Goal: Transaction & Acquisition: Purchase product/service

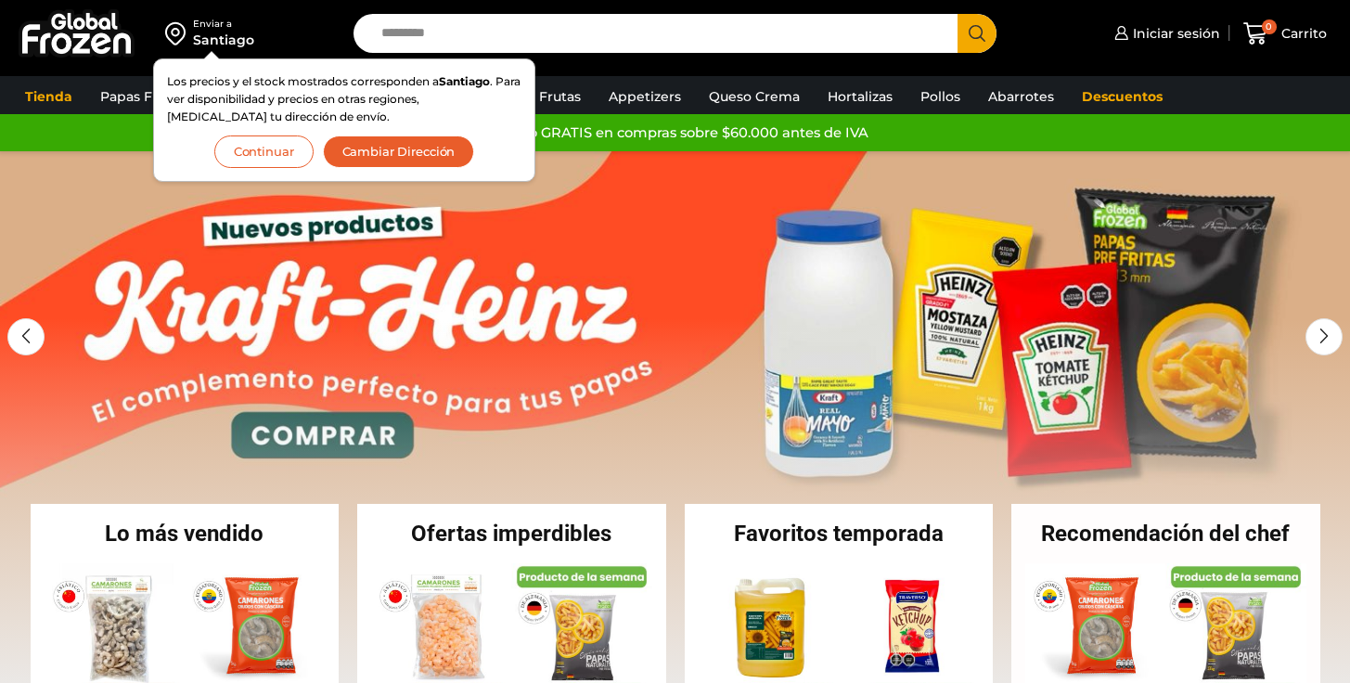
click at [275, 149] on button "Continuar" at bounding box center [263, 151] width 99 height 32
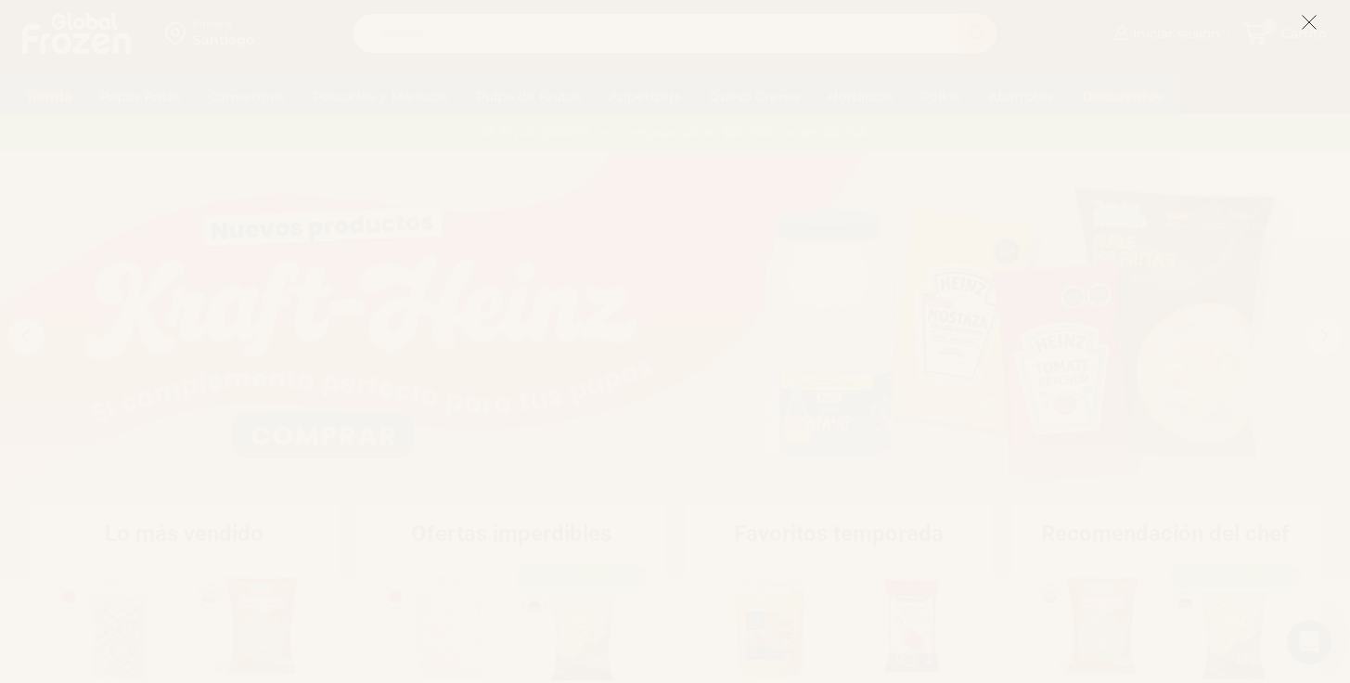
click at [1304, 19] on line at bounding box center [1308, 22] width 13 height 13
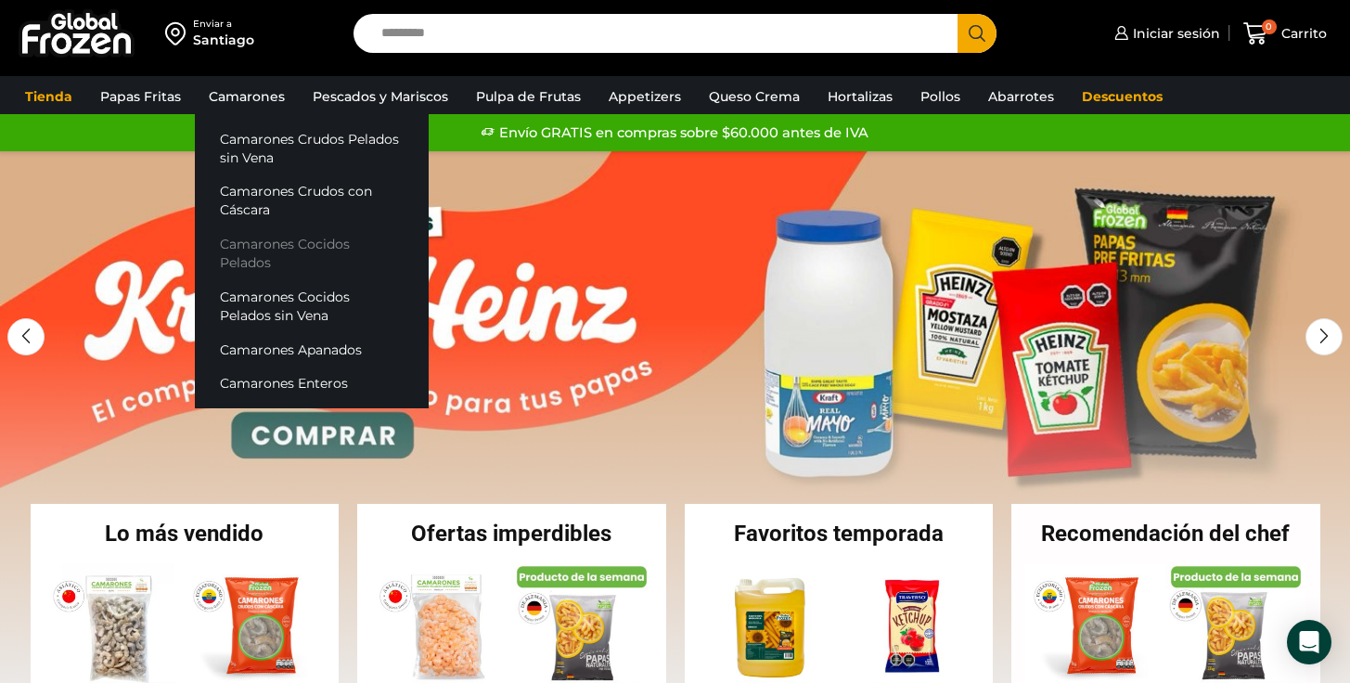
click at [293, 239] on link "Camarones Cocidos Pelados" at bounding box center [312, 253] width 234 height 53
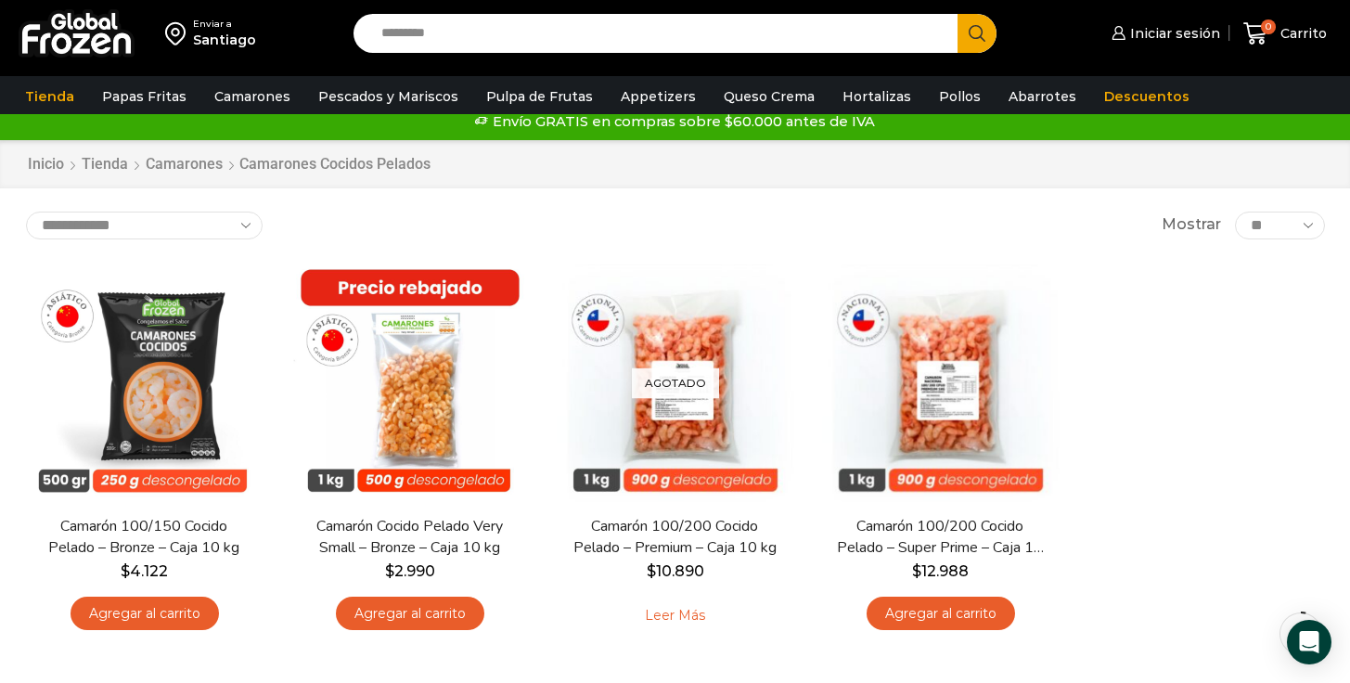
scroll to position [37, 0]
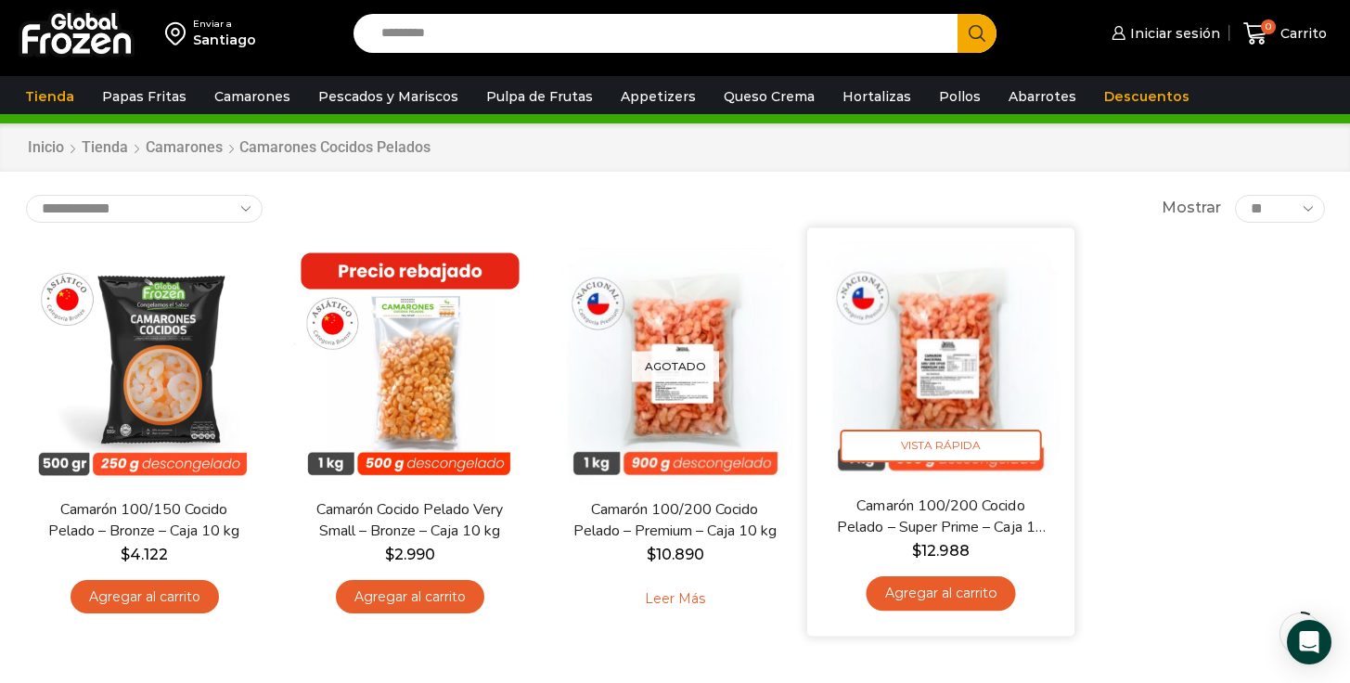
click at [910, 313] on img at bounding box center [940, 360] width 239 height 239
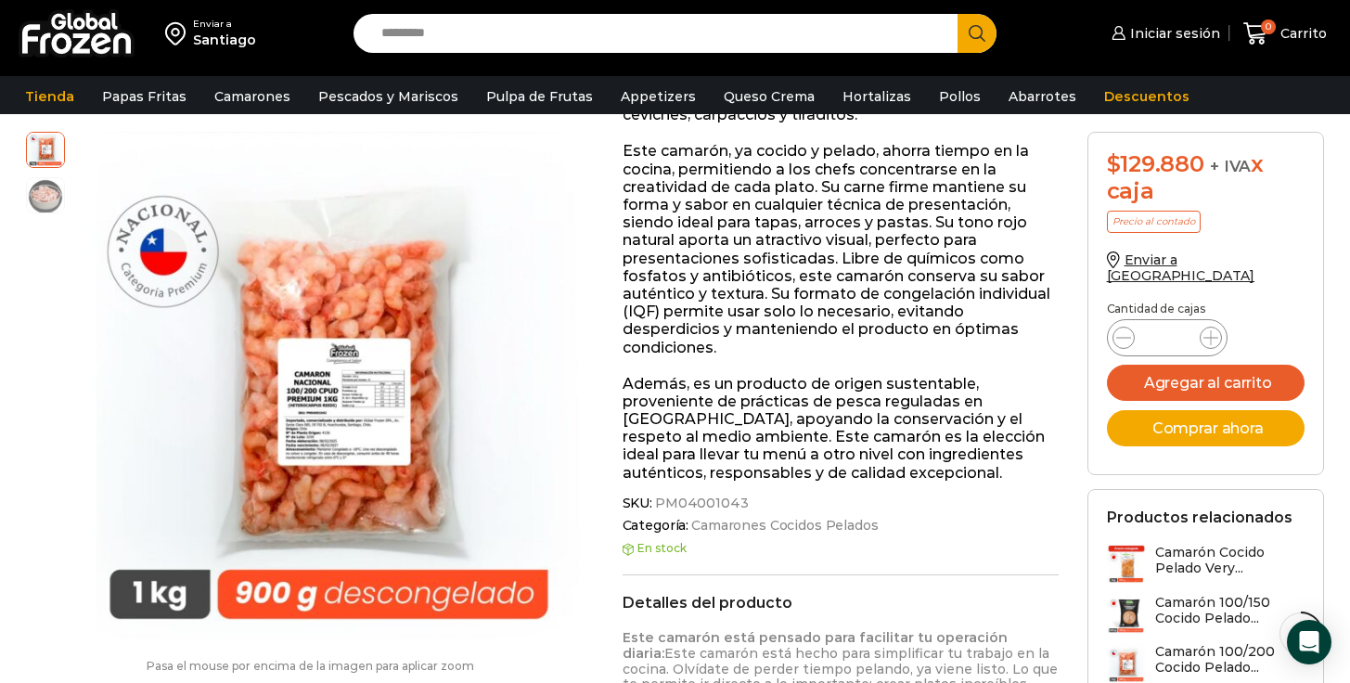
scroll to position [479, 0]
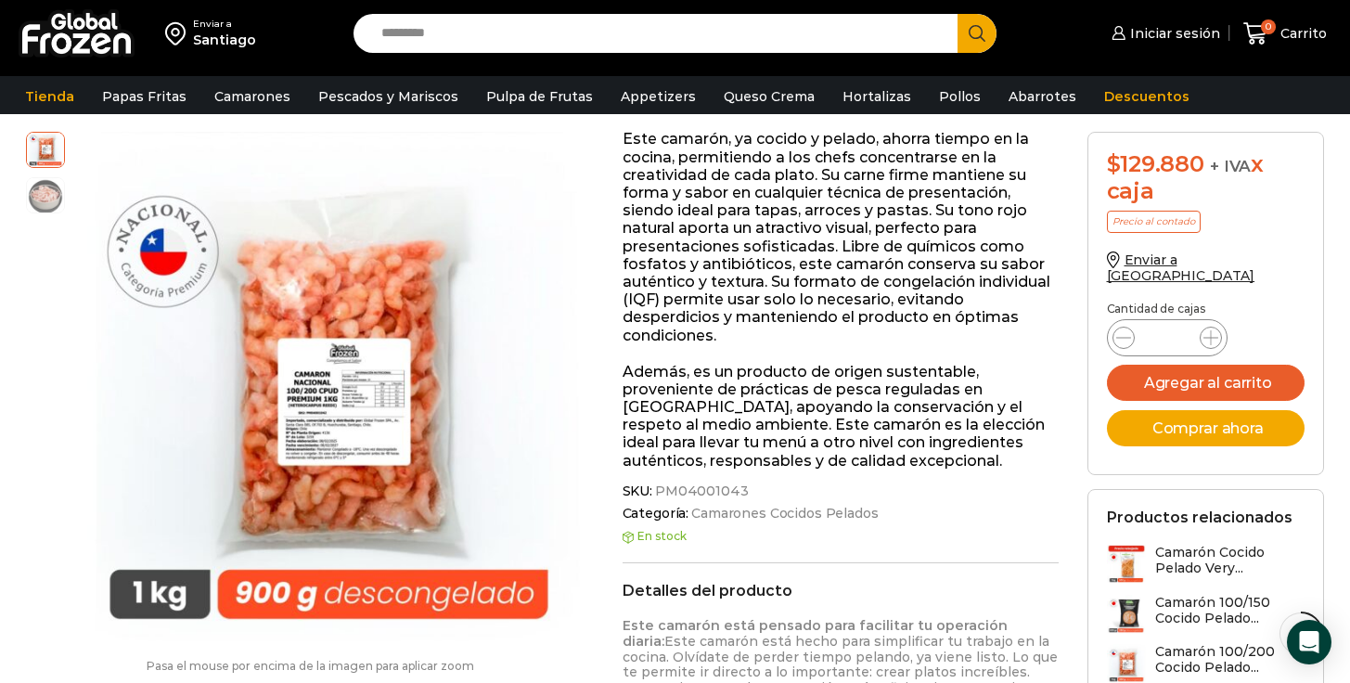
click at [738, 491] on span "PM04001043" at bounding box center [700, 491] width 96 height 16
drag, startPoint x: 740, startPoint y: 492, endPoint x: 689, endPoint y: 492, distance: 51.0
click at [689, 492] on span "SKU: PM04001043" at bounding box center [840, 491] width 437 height 16
click at [656, 490] on span "PM04001043" at bounding box center [700, 491] width 96 height 16
drag, startPoint x: 656, startPoint y: 490, endPoint x: 746, endPoint y: 490, distance: 90.0
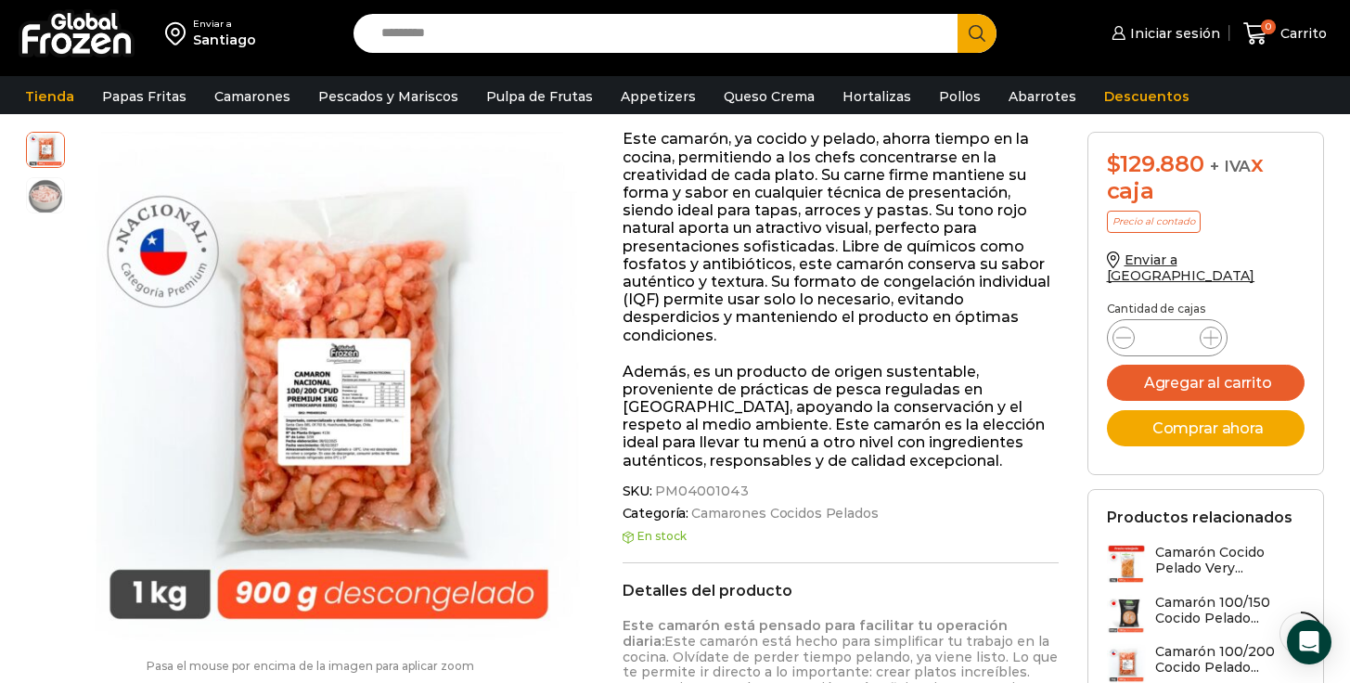
click at [748, 490] on span "SKU: PM04001043" at bounding box center [840, 491] width 437 height 16
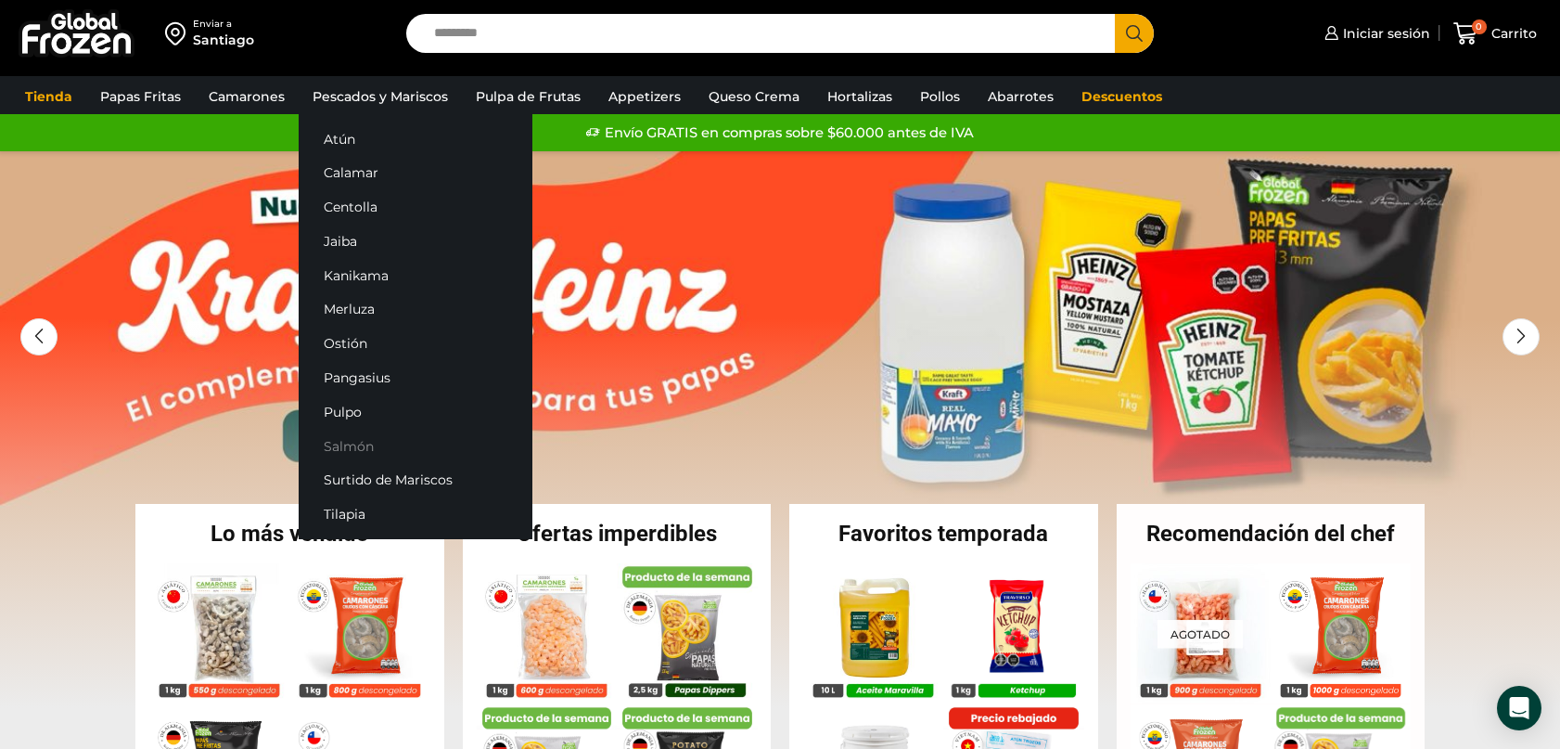
click at [348, 441] on link "Salmón" at bounding box center [416, 446] width 234 height 34
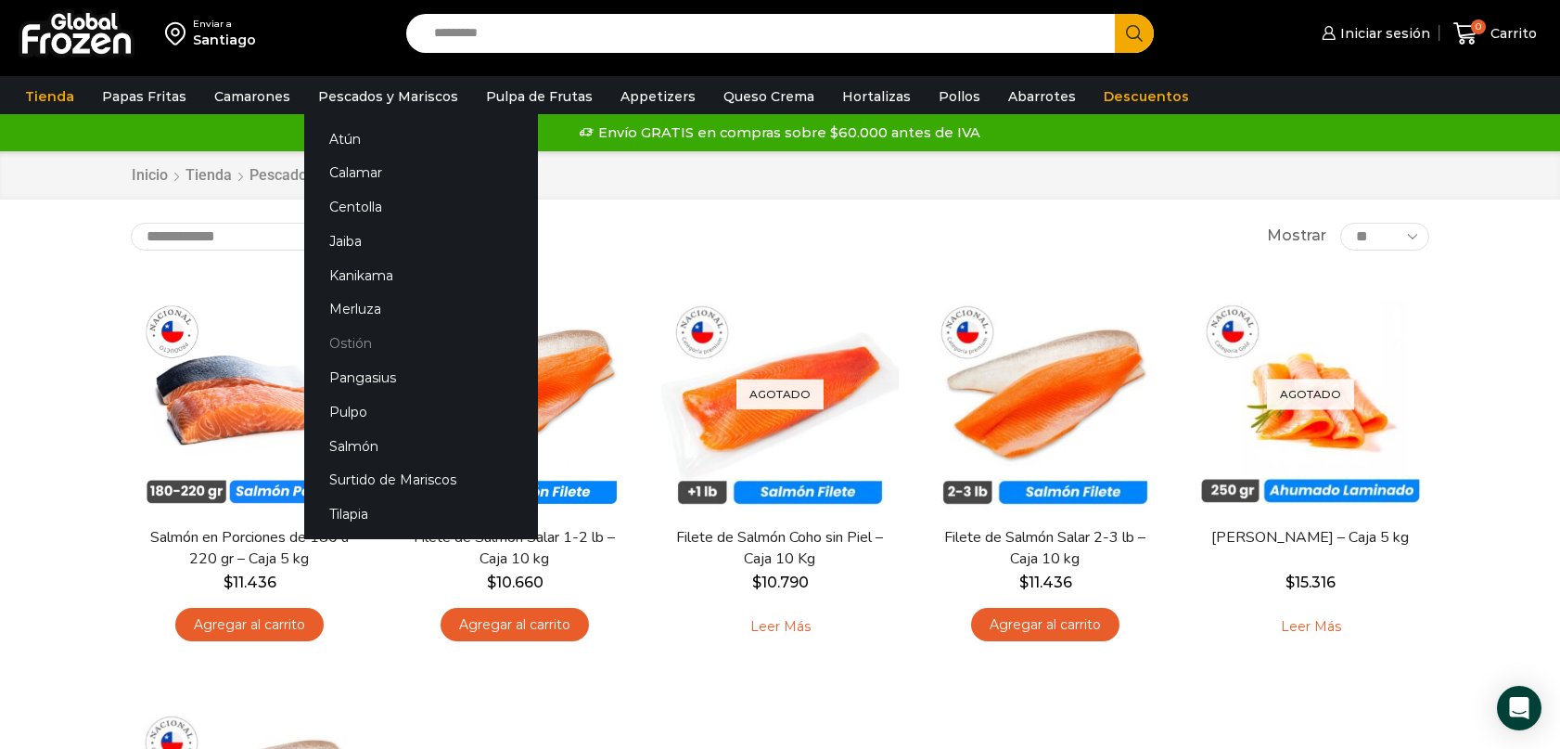
click at [339, 345] on link "Ostión" at bounding box center [421, 343] width 234 height 34
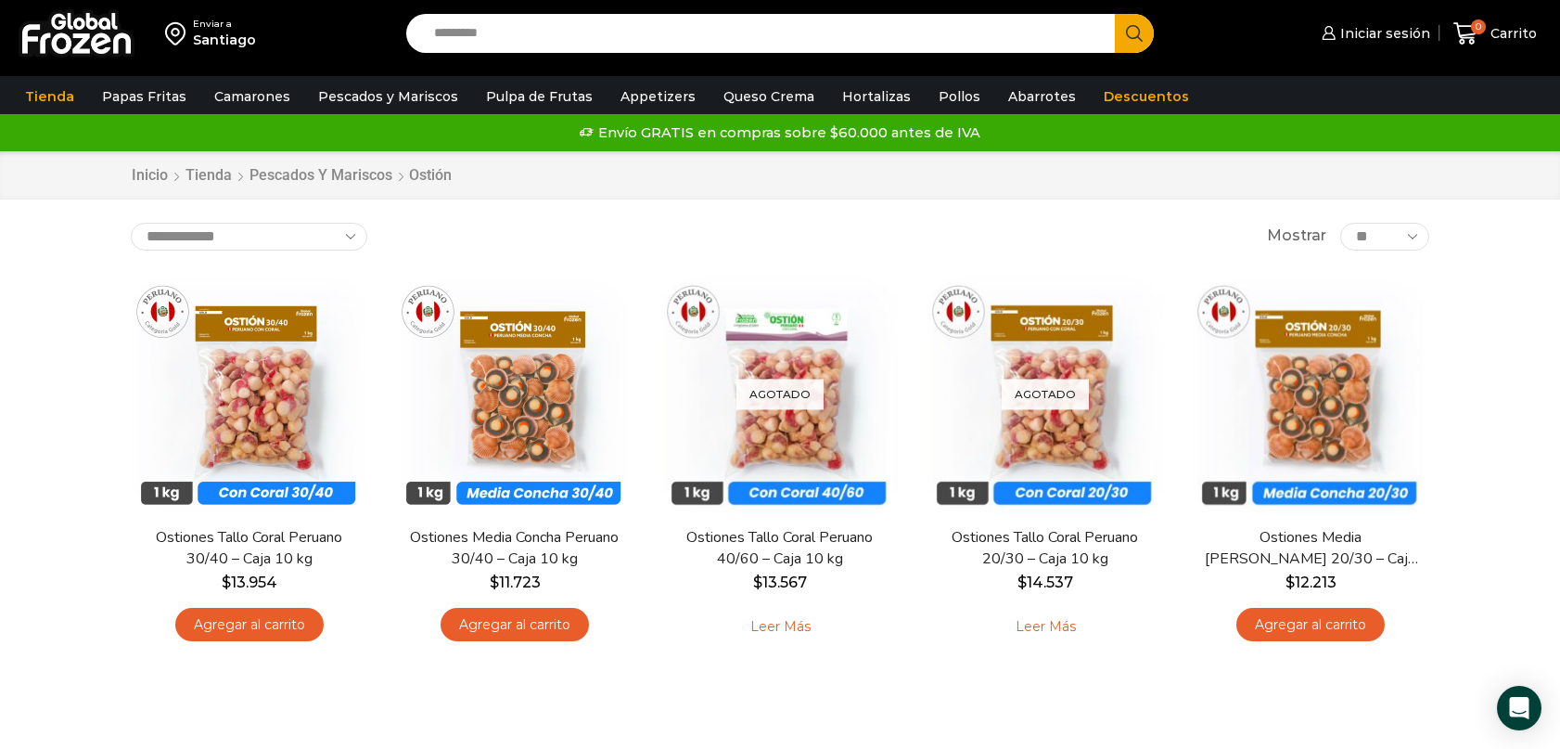
click at [234, 54] on div "Enviar a Santiago" at bounding box center [198, 33] width 378 height 67
click at [234, 48] on div "Santiago" at bounding box center [224, 40] width 63 height 19
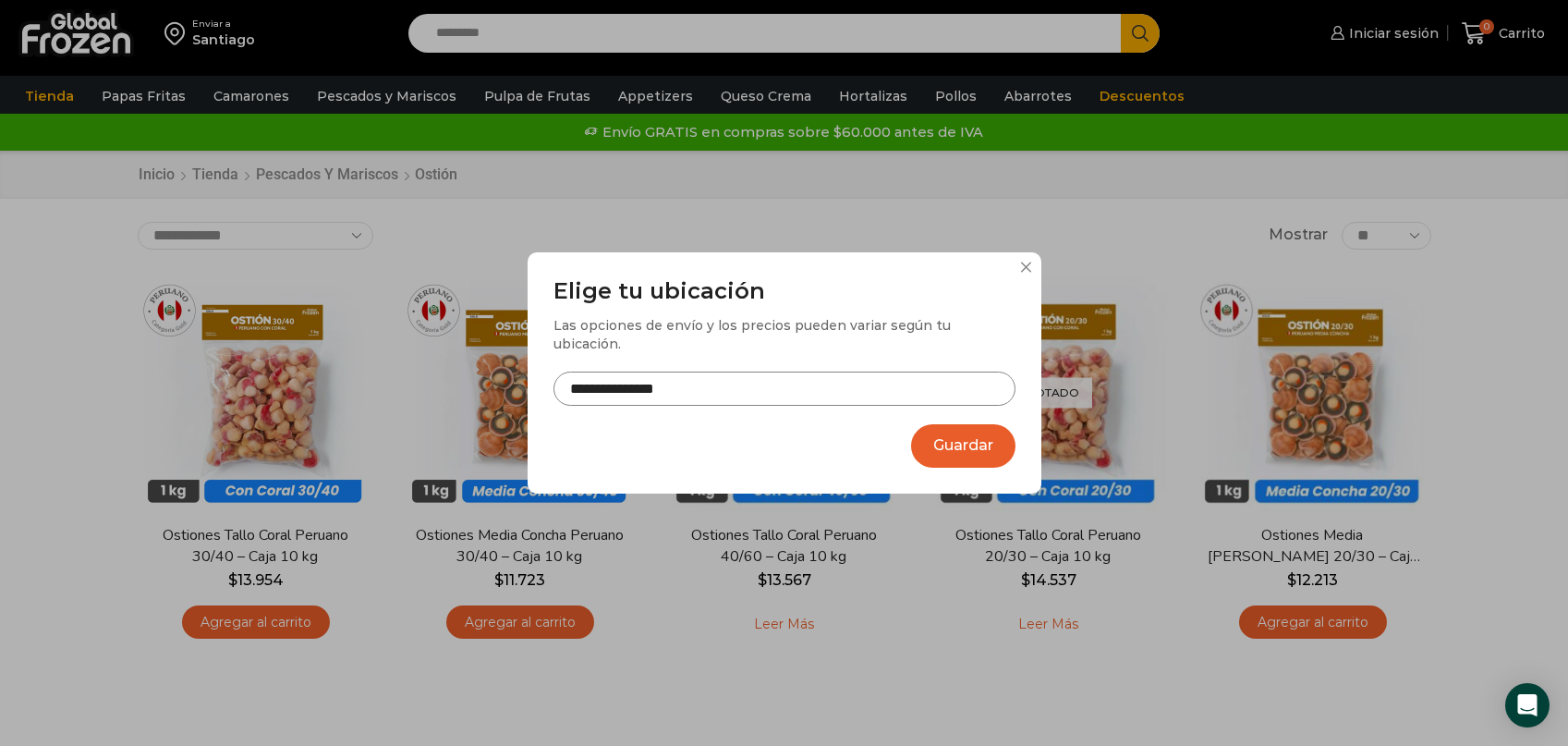
click at [756, 390] on input "**********" at bounding box center [785, 388] width 462 height 34
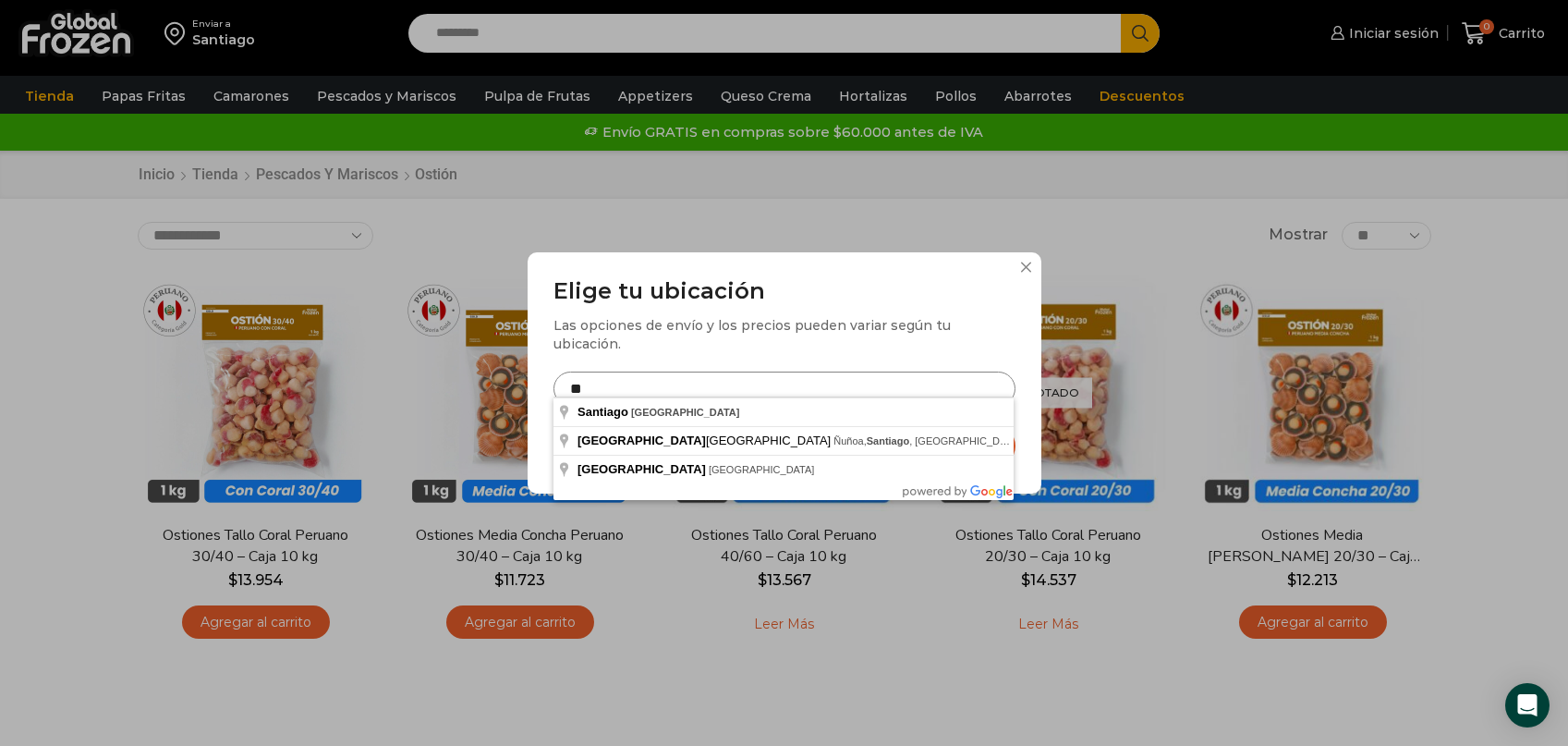
type input "*"
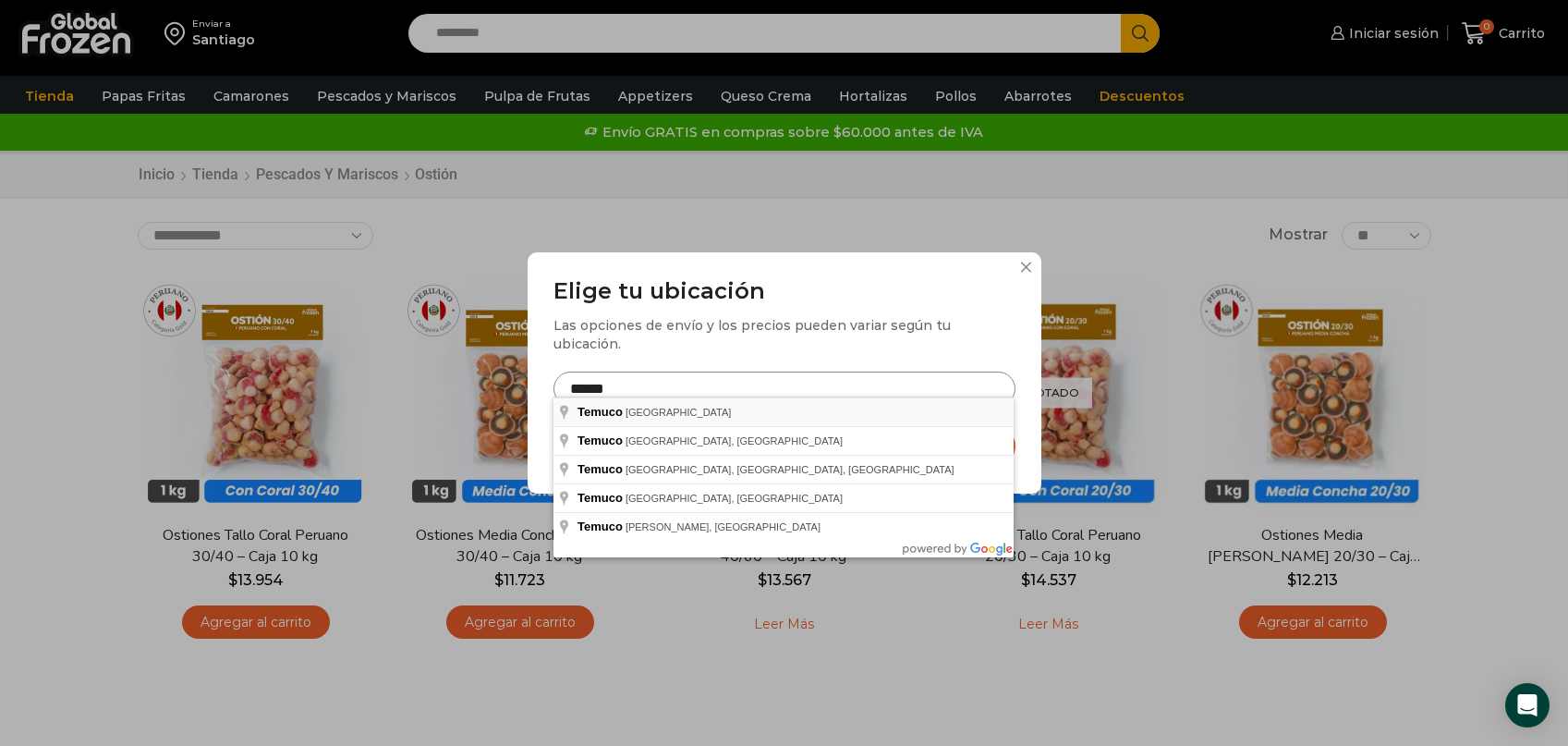
type input "**********"
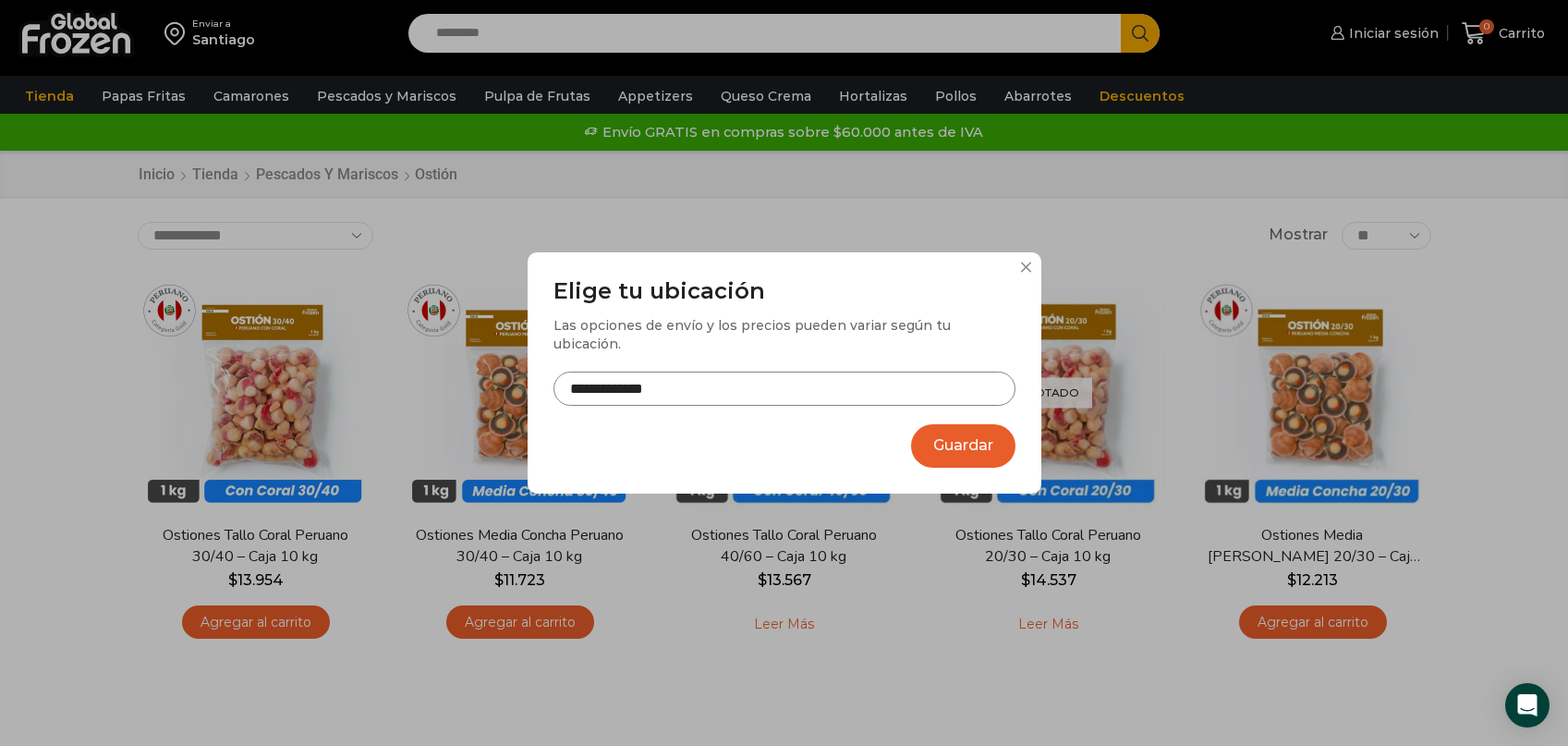
click at [990, 433] on button "Guardar" at bounding box center [963, 446] width 105 height 44
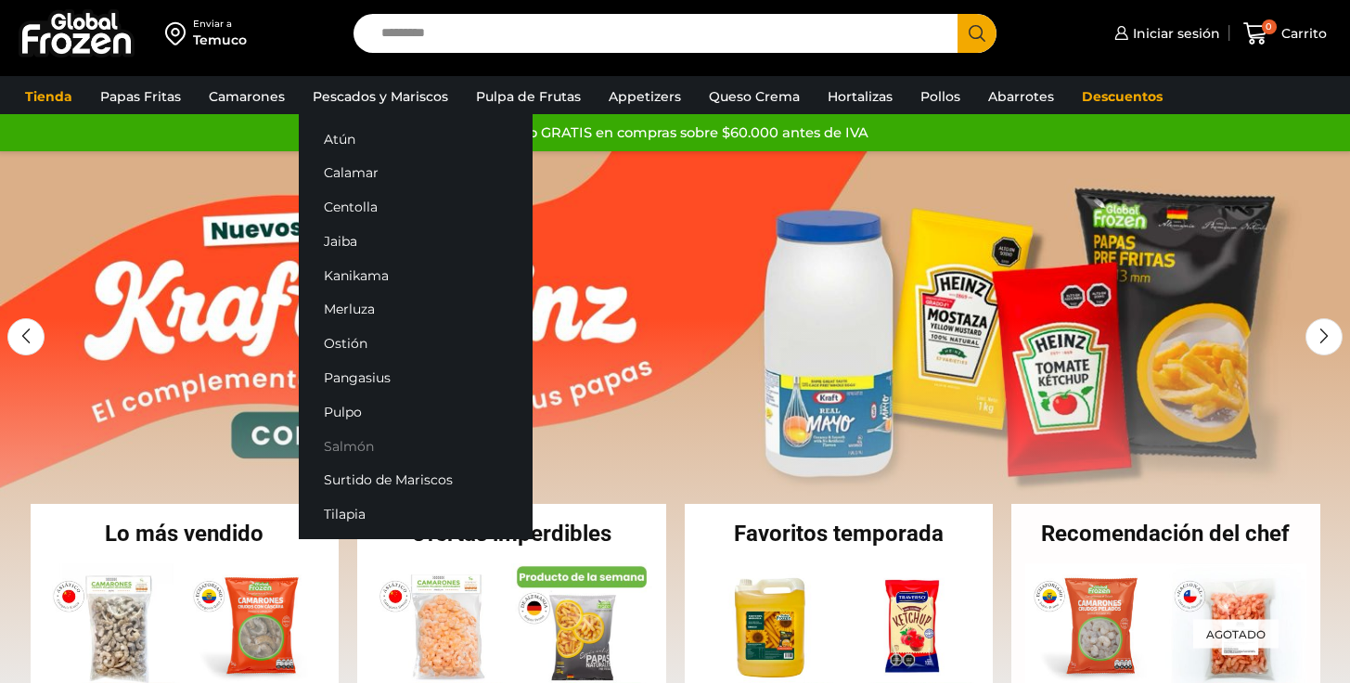
click at [352, 454] on link "Salmón" at bounding box center [416, 446] width 234 height 34
